Goal: Navigation & Orientation: Find specific page/section

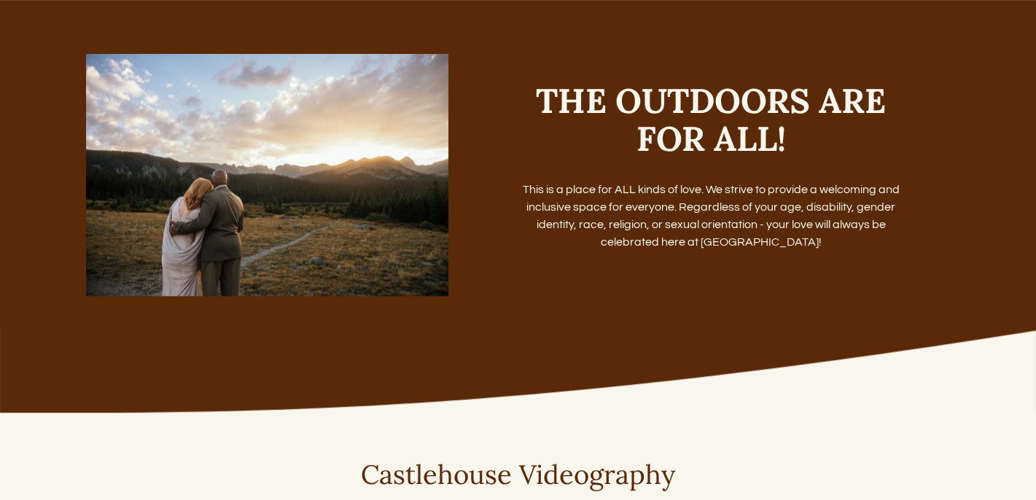
scroll to position [5469, 0]
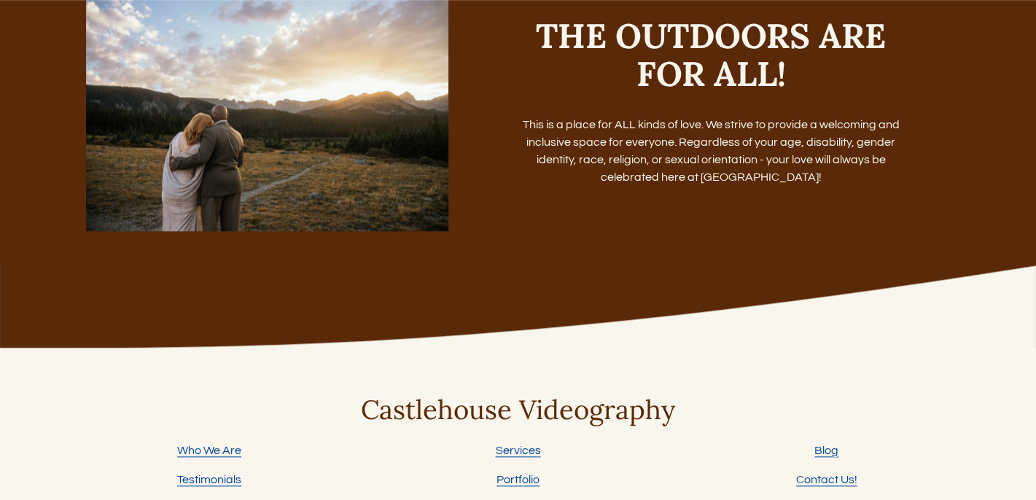
click at [827, 471] on link "Contact Us!" at bounding box center [826, 480] width 61 height 18
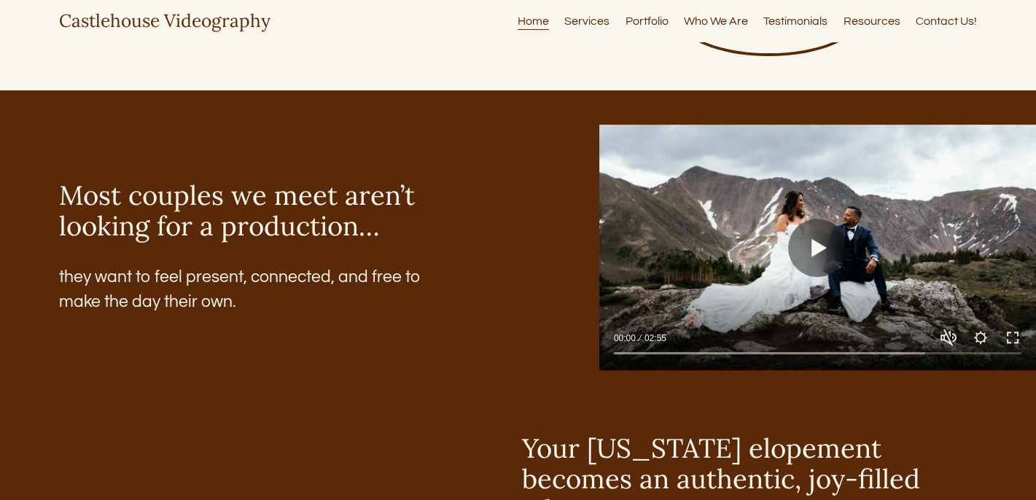
scroll to position [1385, 0]
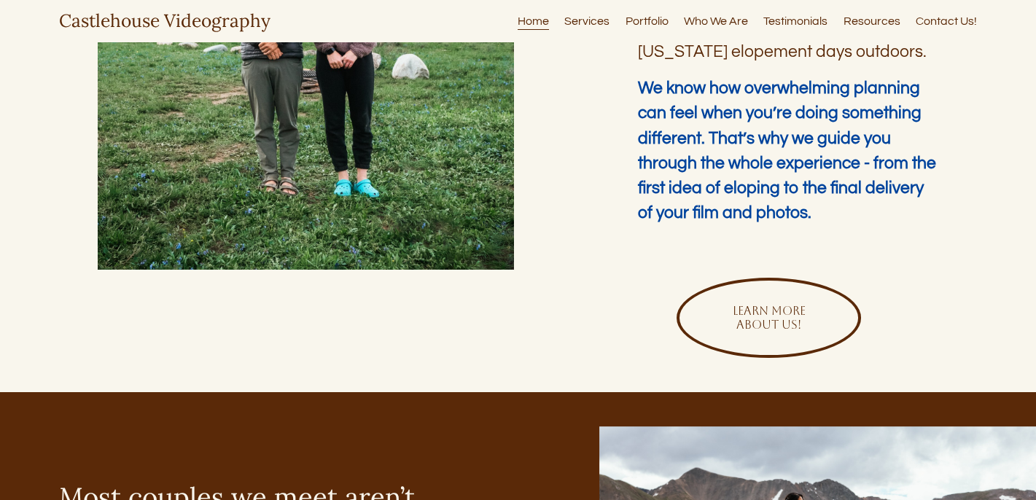
click at [723, 19] on link "Who We Are" at bounding box center [716, 21] width 64 height 20
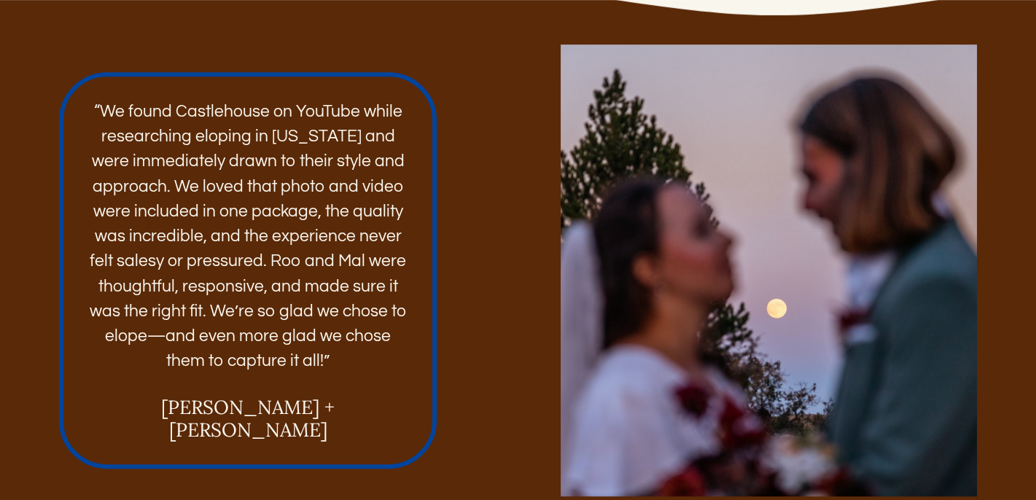
scroll to position [1792, 0]
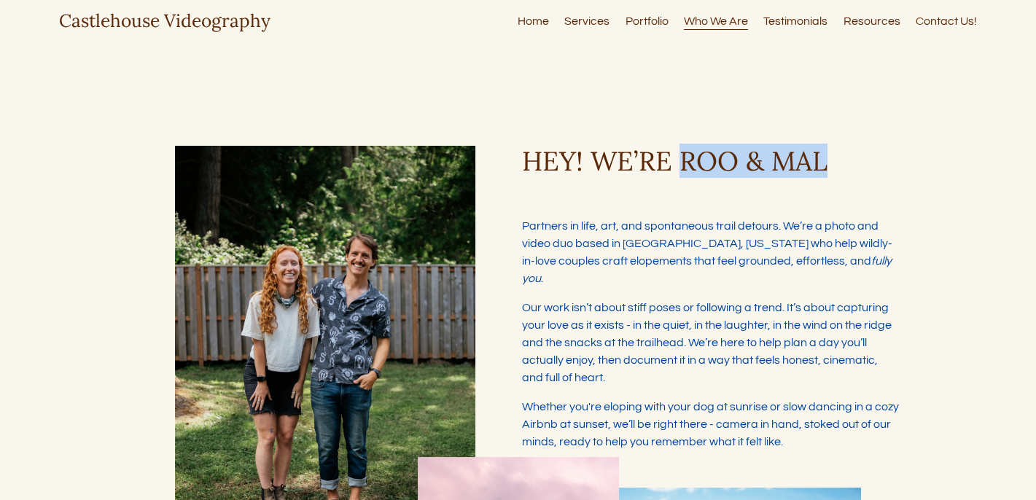
drag, startPoint x: 683, startPoint y: 167, endPoint x: 825, endPoint y: 162, distance: 141.6
click at [825, 162] on h3 "HEY! WE’RE ROO & MAL" at bounding box center [711, 161] width 378 height 31
type input "****"
